Goal: Navigation & Orientation: Find specific page/section

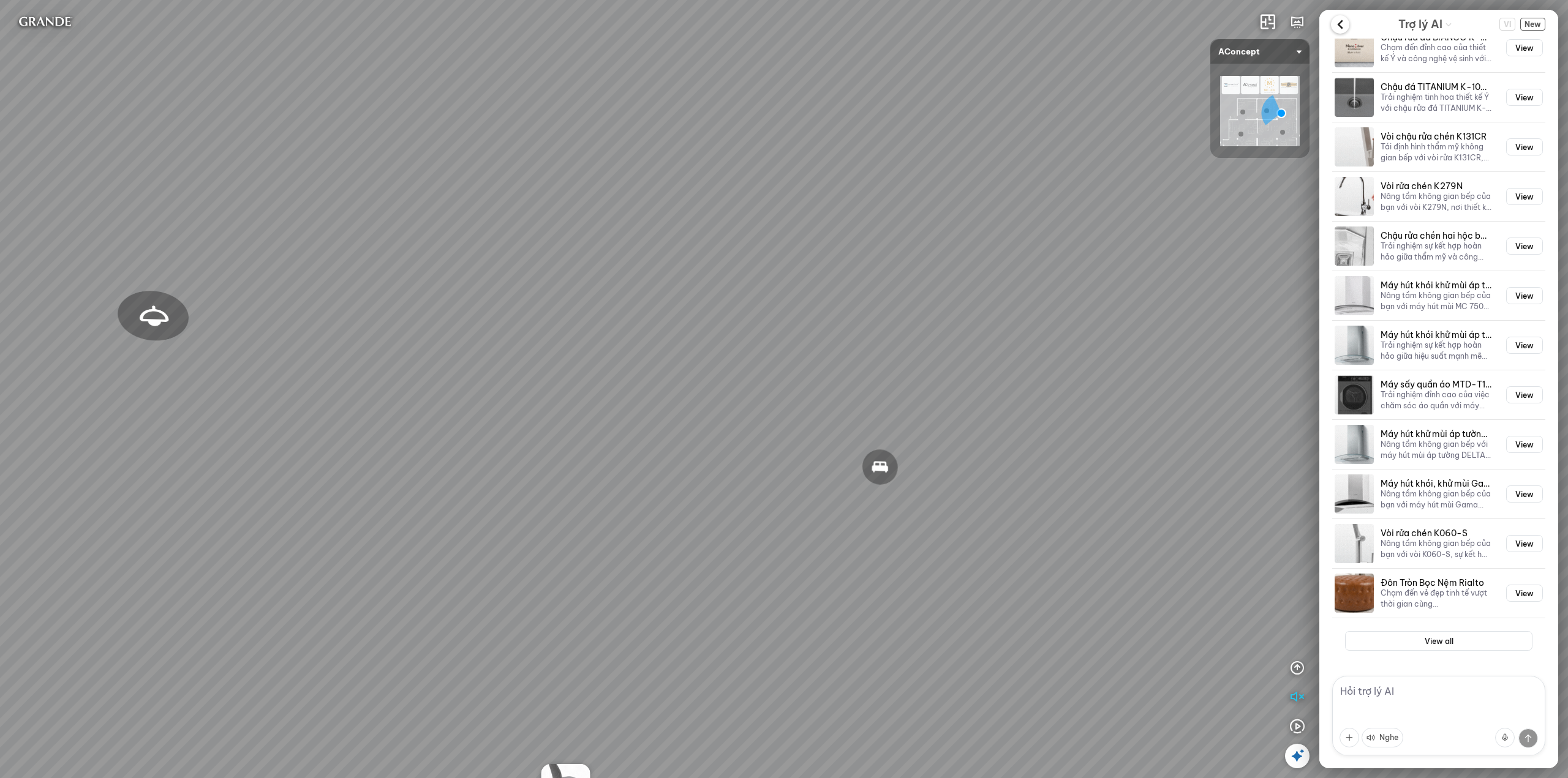
click at [1337, 24] on icon at bounding box center [1340, 25] width 18 height 18
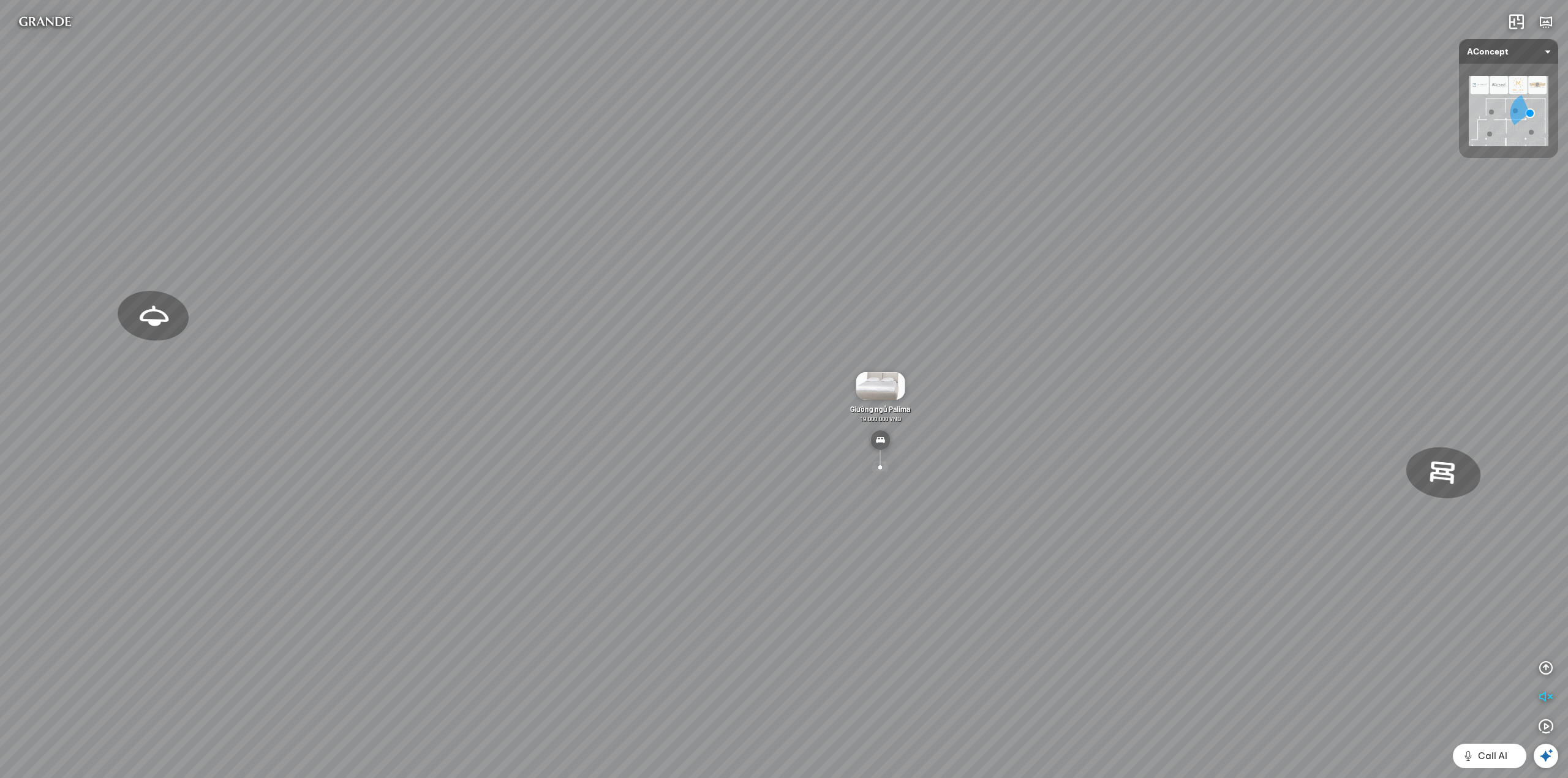
scroll to position [27414, 0]
click at [1551, 754] on icon at bounding box center [1546, 757] width 15 height 15
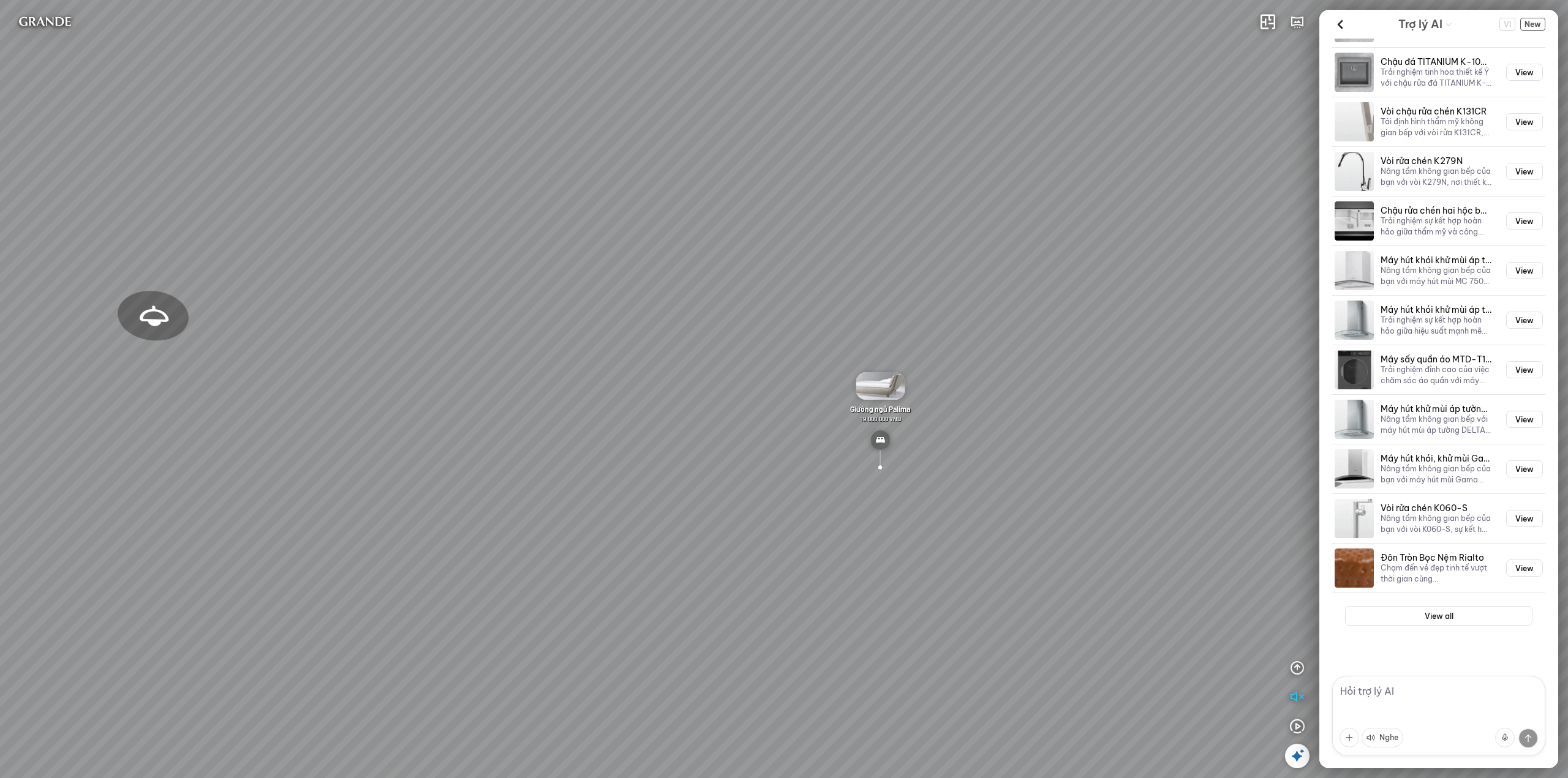
scroll to position [3781, 0]
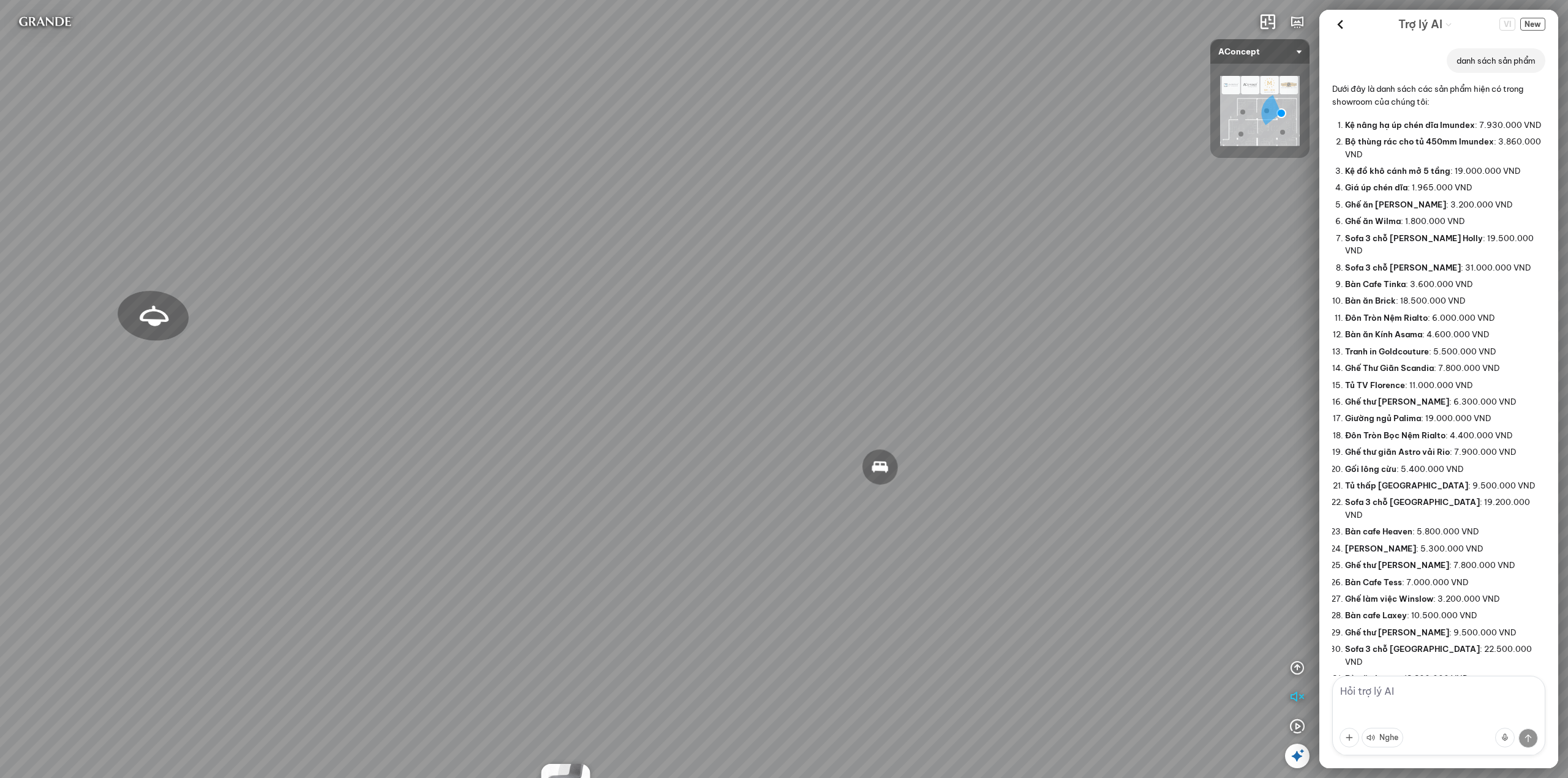
click at [1355, 96] on p "Dưới đây là danh sách các sản phẩm hiện có trong showroom của chúng tôi:" at bounding box center [1438, 95] width 213 height 25
